Goal: Task Accomplishment & Management: Use online tool/utility

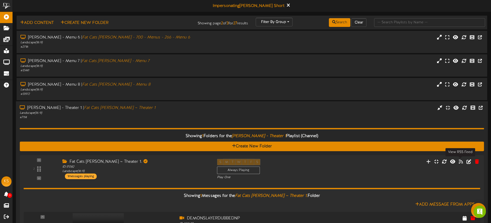
scroll to position [42, 0]
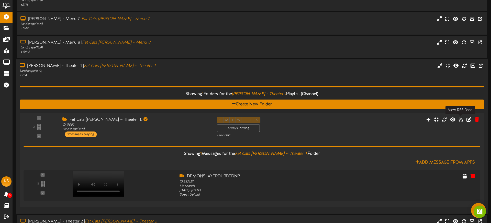
click at [141, 71] on div "Landscape ( 16:9 )" at bounding box center [114, 71] width 189 height 4
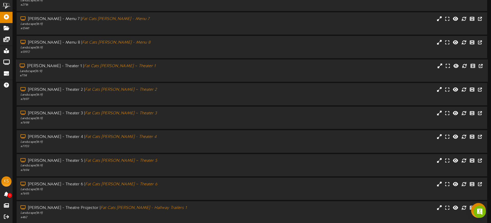
click at [131, 71] on div "Landscape ( 16:9 )" at bounding box center [114, 71] width 189 height 4
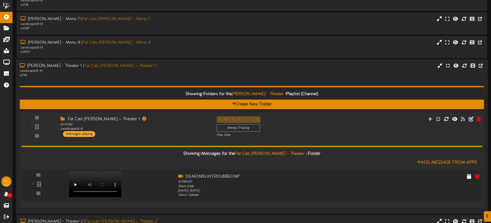
scroll to position [59, 0]
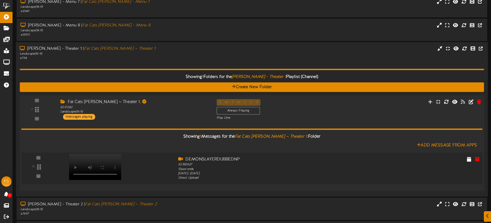
click at [83, 168] on div at bounding box center [95, 161] width 60 height 26
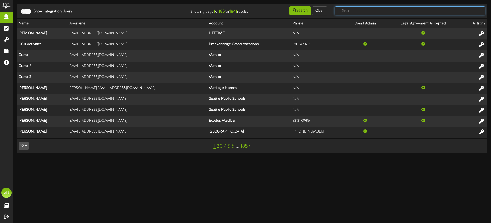
click at [365, 12] on input "text" at bounding box center [410, 10] width 151 height 9
type input "afcu"
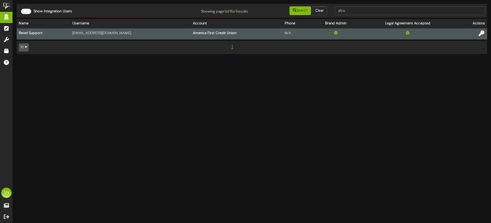
click at [481, 32] on icon at bounding box center [482, 33] width 6 height 6
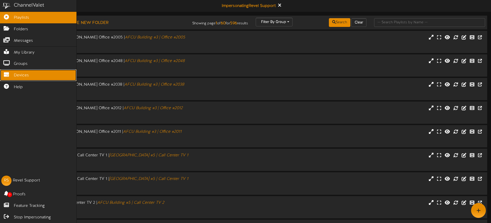
click at [20, 76] on span "Devices" at bounding box center [21, 75] width 15 height 6
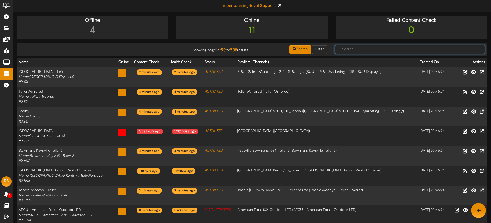
click at [349, 49] on input "text" at bounding box center [410, 49] width 151 height 9
type input "AFCU rexburg"
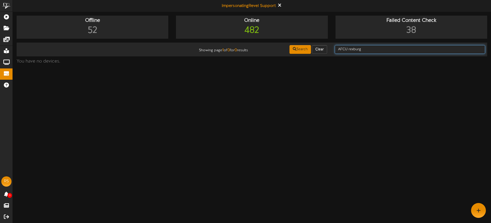
drag, startPoint x: 369, startPoint y: 50, endPoint x: 336, endPoint y: 47, distance: 32.8
click at [336, 47] on input "AFCU rexburg" at bounding box center [410, 49] width 151 height 9
type input "a"
type input "rexbur"
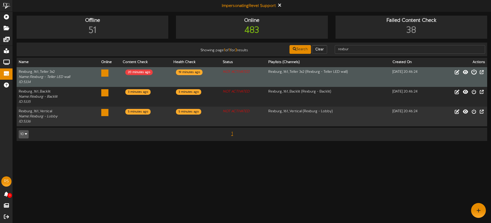
click at [475, 72] on icon at bounding box center [474, 72] width 6 height 6
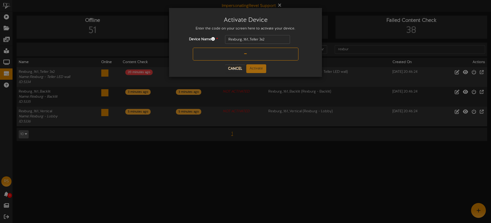
click at [232, 55] on input "text" at bounding box center [246, 54] width 106 height 13
type input "5DUNXE"
click at [259, 72] on button "Activate" at bounding box center [256, 68] width 20 height 9
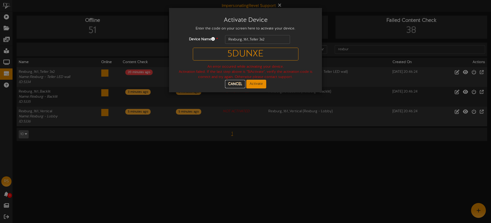
click at [235, 84] on button "Cancel" at bounding box center [235, 84] width 20 height 8
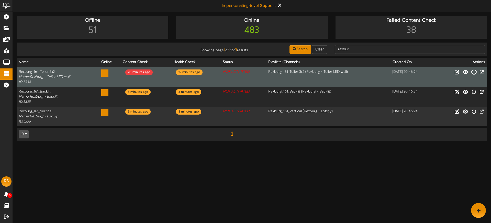
click at [475, 72] on icon at bounding box center [474, 72] width 6 height 6
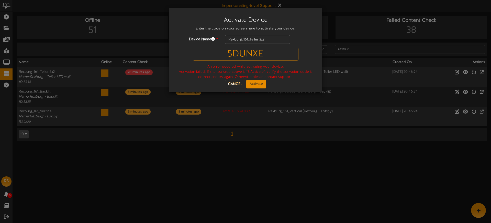
drag, startPoint x: 274, startPoint y: 55, endPoint x: 217, endPoint y: 52, distance: 57.9
click at [218, 52] on input "5DUNXE" at bounding box center [246, 54] width 106 height 13
type input "5DUNXE"
click at [256, 81] on button "Activate" at bounding box center [256, 84] width 20 height 9
click at [236, 83] on button "Cancel" at bounding box center [235, 84] width 20 height 8
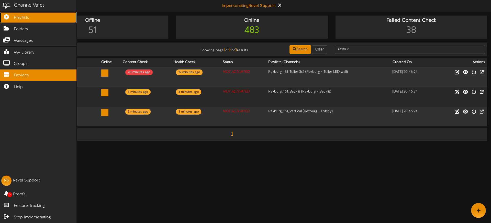
drag, startPoint x: 7, startPoint y: 16, endPoint x: 11, endPoint y: 18, distance: 4.6
click at [7, 16] on icon at bounding box center [6, 16] width 13 height 4
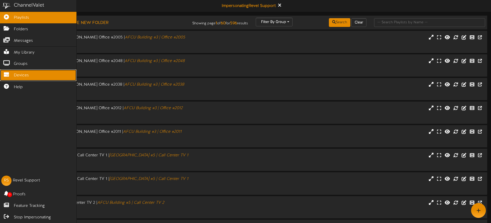
click at [12, 74] on icon at bounding box center [6, 74] width 13 height 4
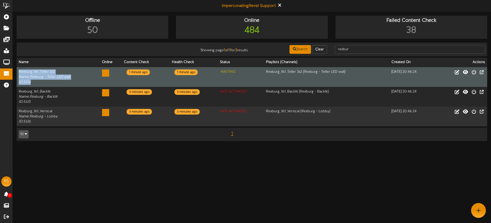
drag, startPoint x: 19, startPoint y: 69, endPoint x: 29, endPoint y: 78, distance: 13.1
click at [36, 83] on td "Rexburg_161_Teller 3x2 Name: Rexburg - Teller LED wall ID: 5334" at bounding box center [58, 77] width 83 height 20
copy td "Rexburg_161_Teller 3x2 Name: Rexburg - Teller LED wall ID: 5334"
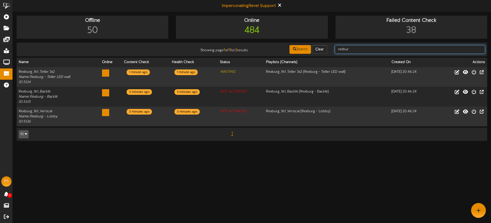
click at [356, 49] on input "rexbur" at bounding box center [410, 49] width 151 height 9
type input "rexburg"
